Goal: Task Accomplishment & Management: Use online tool/utility

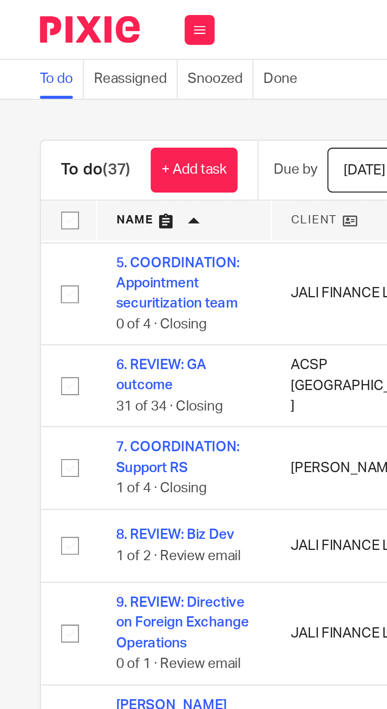
scroll to position [257, 0]
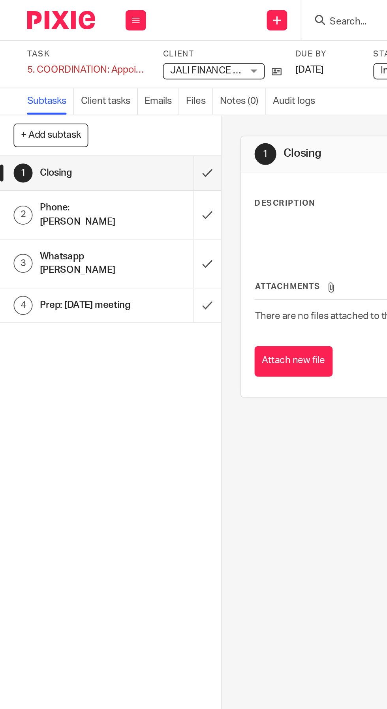
click at [115, 120] on input "submit" at bounding box center [64, 125] width 129 height 28
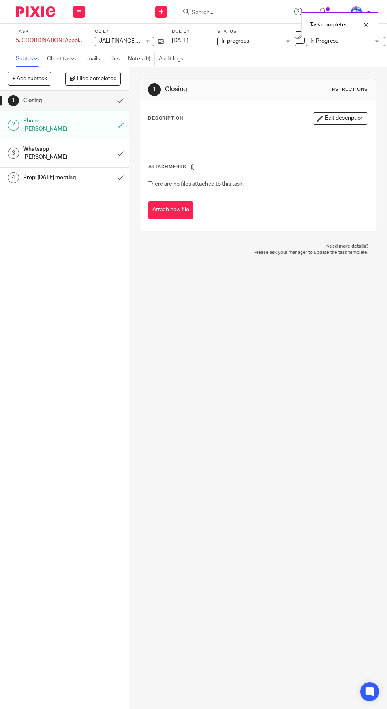
click at [120, 139] on input "submit" at bounding box center [64, 153] width 129 height 28
click at [120, 168] on input "submit" at bounding box center [64, 178] width 129 height 20
click at [115, 92] on input "submit" at bounding box center [64, 101] width 129 height 20
